Goal: Task Accomplishment & Management: Use online tool/utility

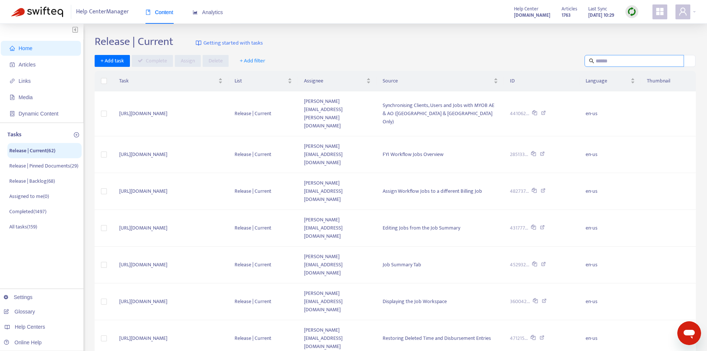
click at [604, 59] on input "text" at bounding box center [635, 61] width 78 height 8
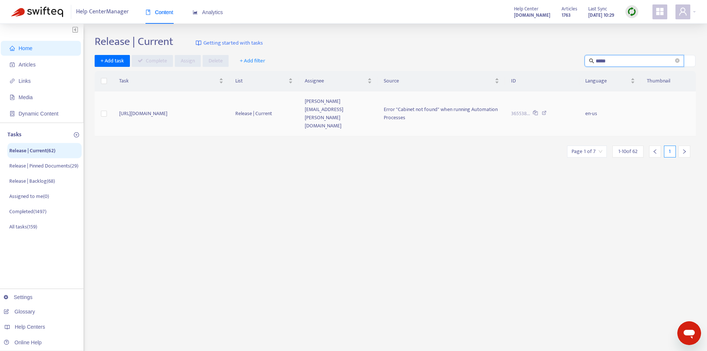
click at [229, 113] on td "[URL][DOMAIN_NAME]" at bounding box center [171, 113] width 116 height 45
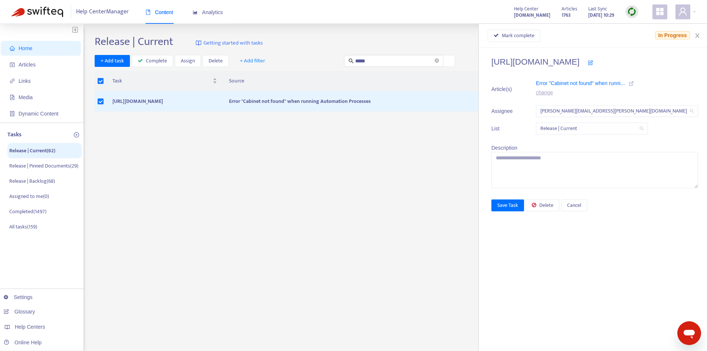
click at [634, 83] on icon at bounding box center [631, 83] width 5 height 5
click at [529, 36] on span "Mark complete" at bounding box center [518, 36] width 33 height 8
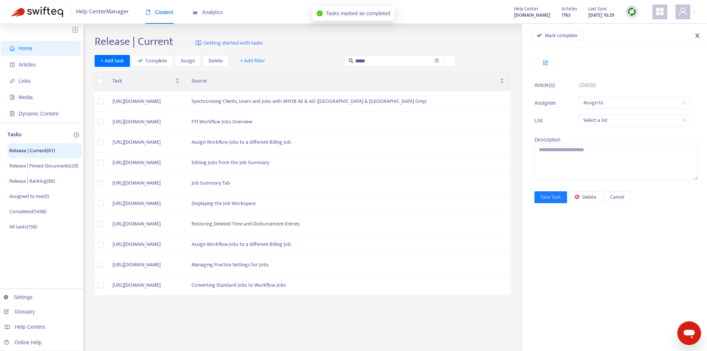
click at [697, 34] on icon "close" at bounding box center [698, 36] width 6 height 6
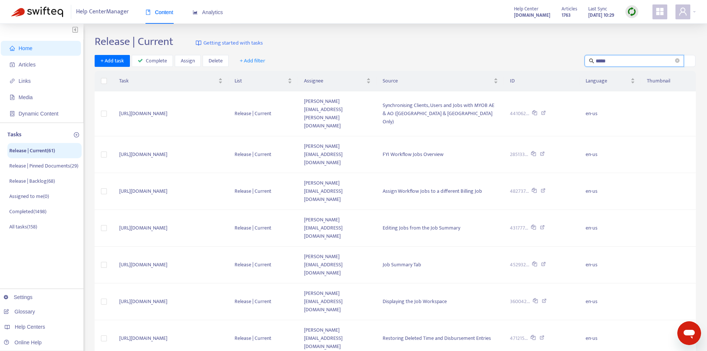
drag, startPoint x: 629, startPoint y: 60, endPoint x: 568, endPoint y: 60, distance: 61.3
click at [567, 60] on div "+ Add task Complete Assign Delete + Add filter *****" at bounding box center [395, 61] width 601 height 12
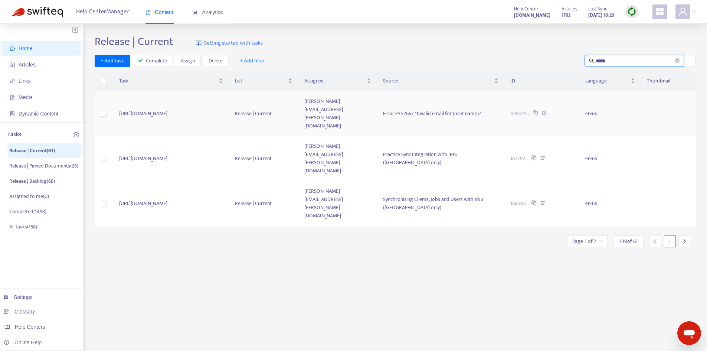
type input "*****"
click at [229, 101] on td "[URL][DOMAIN_NAME]" at bounding box center [171, 113] width 116 height 45
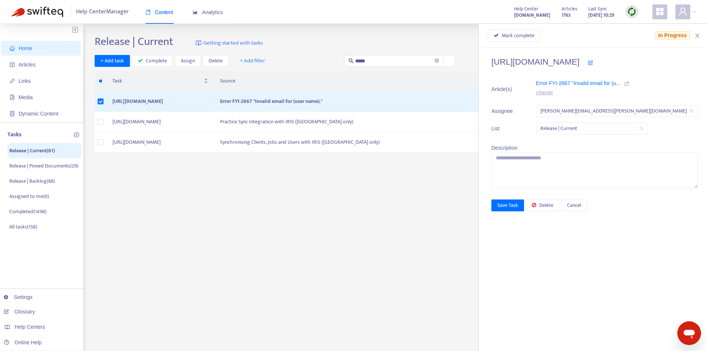
click at [648, 83] on li "Article(s) Error FYI-2667 "Invalid email for (u... change" at bounding box center [595, 89] width 207 height 20
click at [630, 83] on icon at bounding box center [626, 83] width 5 height 5
